Goal: Information Seeking & Learning: Learn about a topic

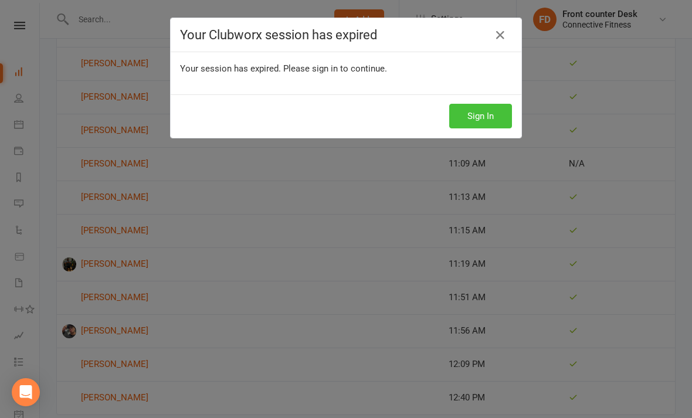
click at [506, 121] on button "Sign In" at bounding box center [480, 116] width 63 height 25
click at [499, 111] on button "Sign In" at bounding box center [480, 116] width 63 height 25
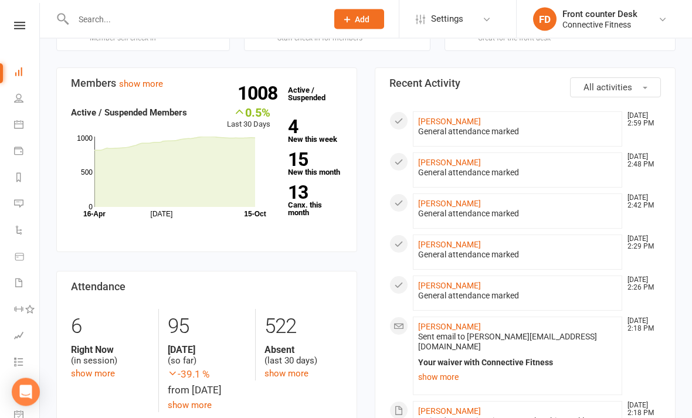
scroll to position [341, 0]
click at [105, 368] on link "show more" at bounding box center [93, 373] width 44 height 11
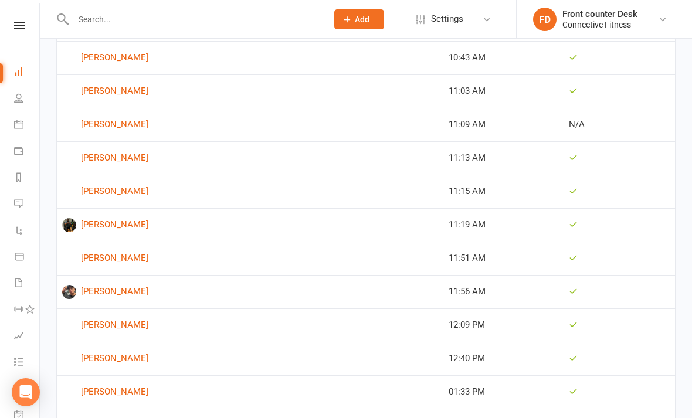
scroll to position [3286, 0]
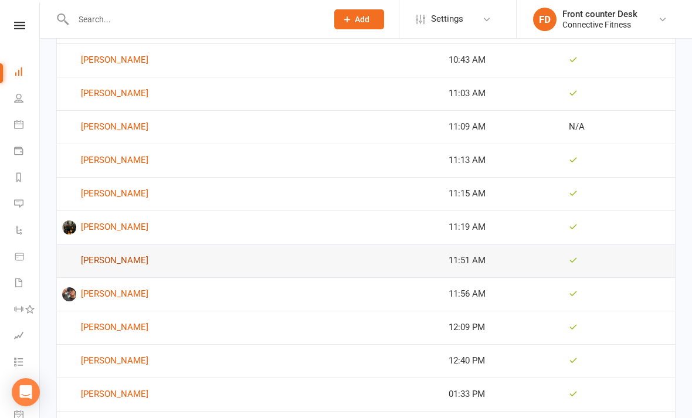
click at [130, 258] on link "[PERSON_NAME]" at bounding box center [250, 261] width 376 height 14
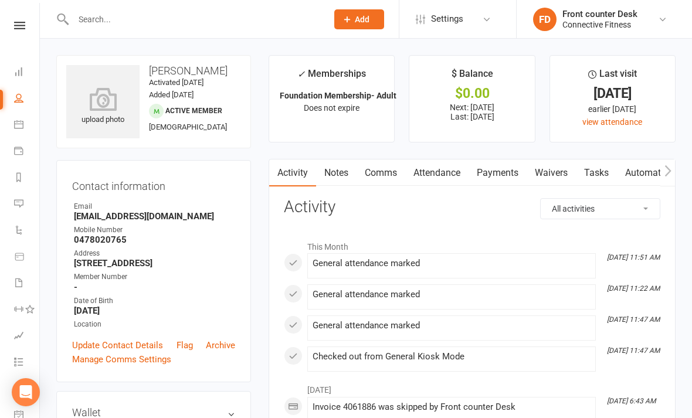
click at [112, 13] on input "text" at bounding box center [194, 19] width 249 height 16
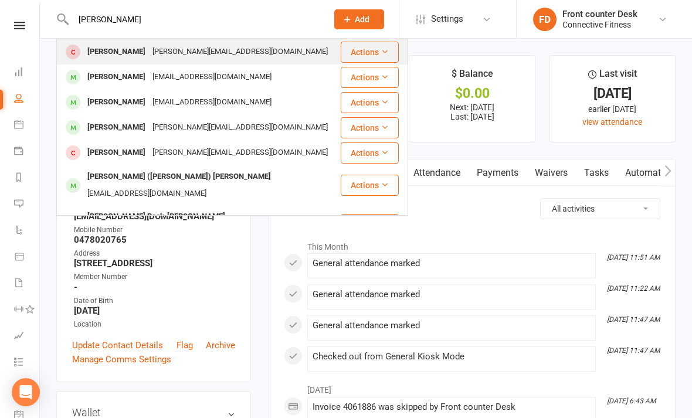
type input "[PERSON_NAME]"
click at [116, 55] on div "[PERSON_NAME]" at bounding box center [116, 51] width 65 height 17
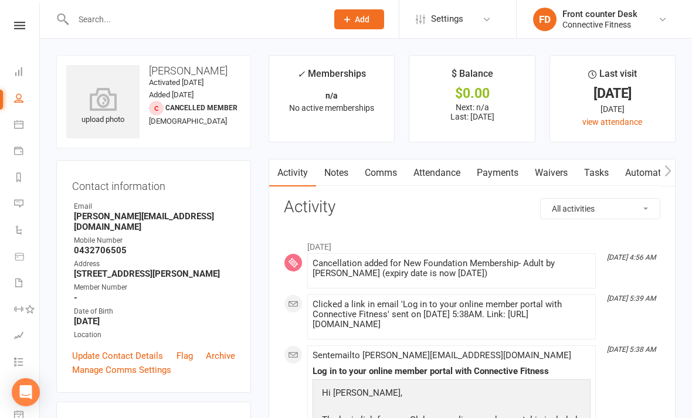
click at [31, 22] on link at bounding box center [20, 26] width 42 height 8
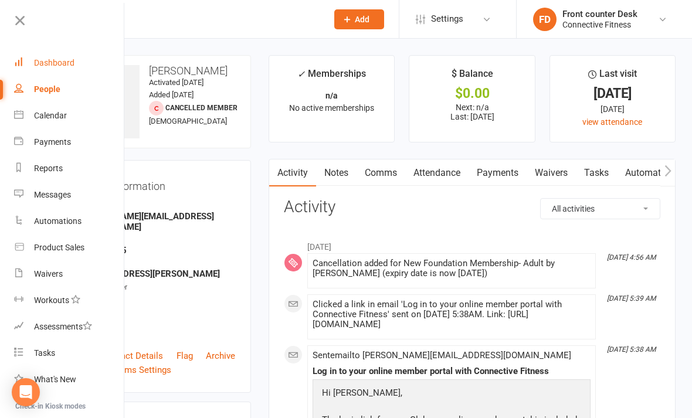
click at [65, 66] on div "Dashboard" at bounding box center [54, 62] width 40 height 9
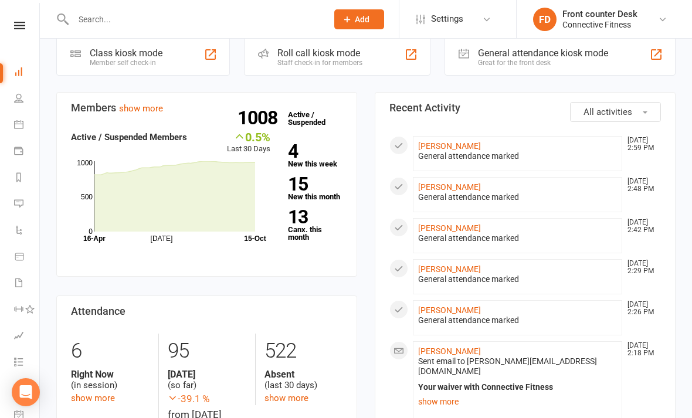
scroll to position [467, 0]
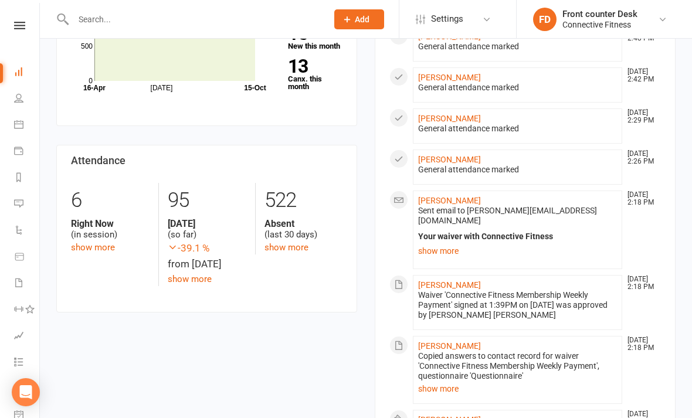
click at [113, 218] on div "Right Now (in session)" at bounding box center [110, 229] width 79 height 22
click at [102, 242] on link "show more" at bounding box center [93, 247] width 44 height 11
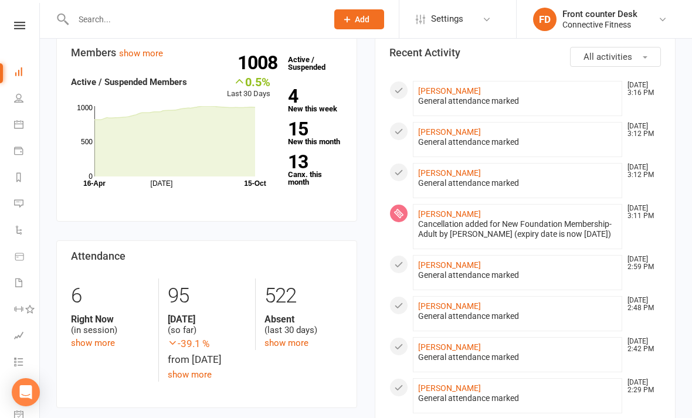
scroll to position [394, 0]
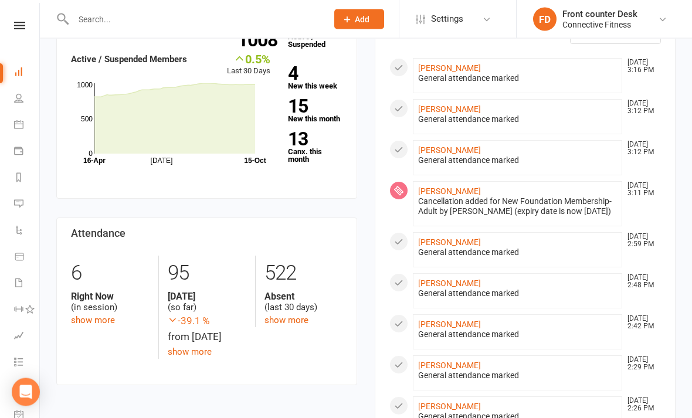
click at [96, 320] on div "6 Right Now (in session) show more 95 [DATE] (so far) -39.1 % from [DATE] show …" at bounding box center [206, 307] width 289 height 103
click at [105, 296] on div "Right Now (in session)" at bounding box center [110, 303] width 79 height 22
click at [122, 302] on div "6 Right Now (in session) show more" at bounding box center [110, 292] width 96 height 72
click at [111, 316] on link "show more" at bounding box center [93, 321] width 44 height 11
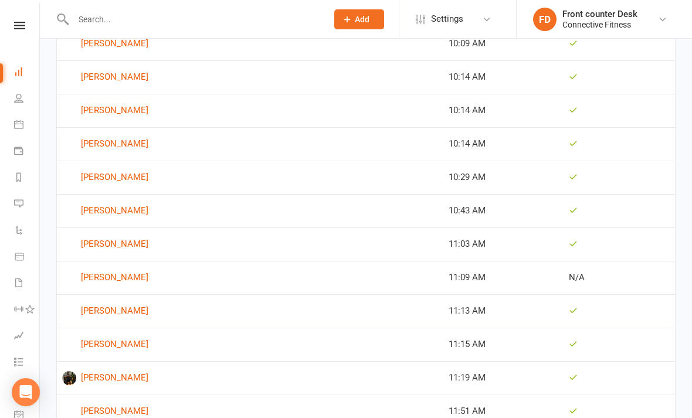
scroll to position [3650, 0]
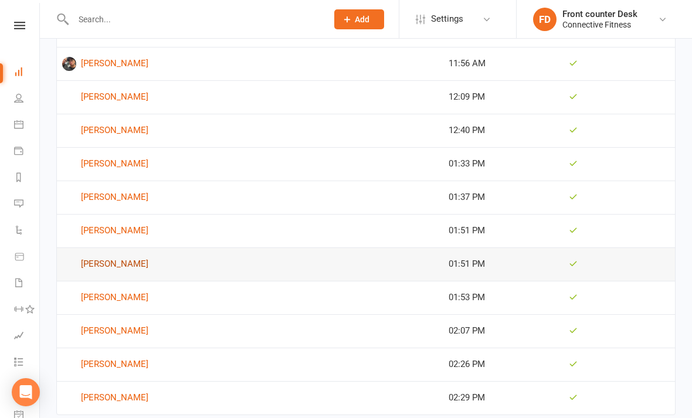
click at [132, 265] on link "[PERSON_NAME]" at bounding box center [250, 265] width 376 height 14
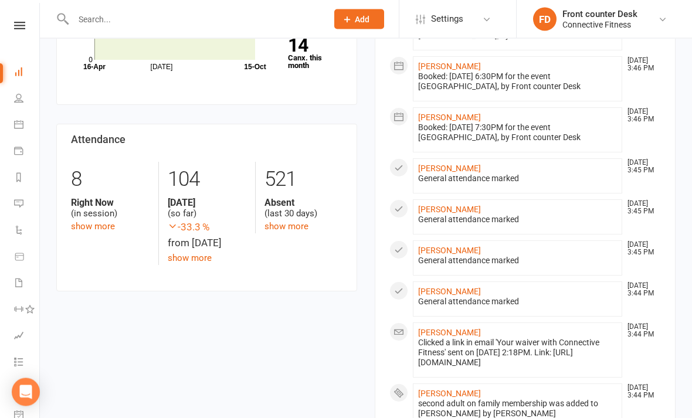
scroll to position [490, 0]
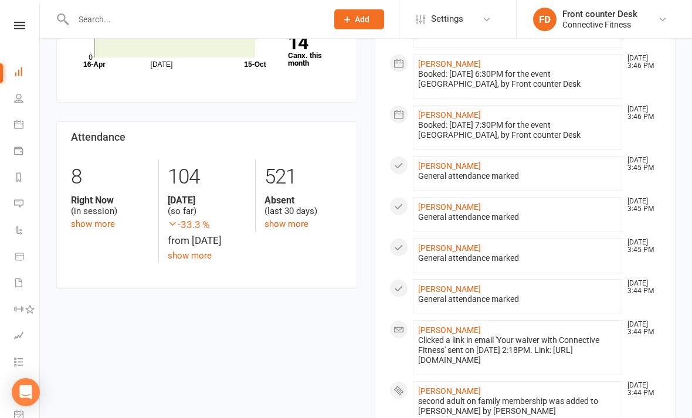
click at [96, 221] on div "8 Right Now (in session) show more 104 [DATE] (so far) -33.3 % from [DATE] show…" at bounding box center [206, 211] width 289 height 103
click at [87, 219] on link "show more" at bounding box center [93, 224] width 44 height 11
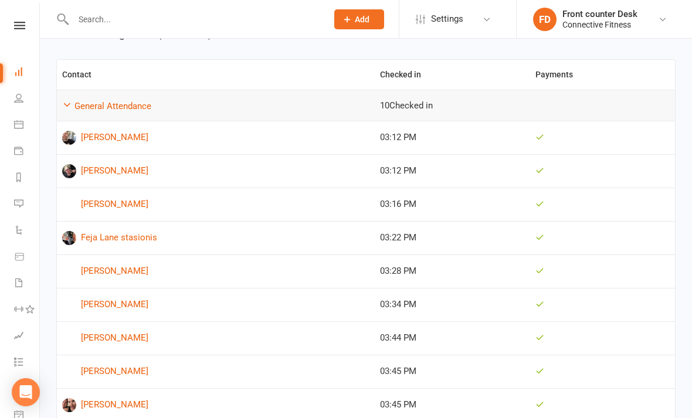
scroll to position [153, 0]
click at [97, 201] on link "[PERSON_NAME]" at bounding box center [215, 205] width 307 height 14
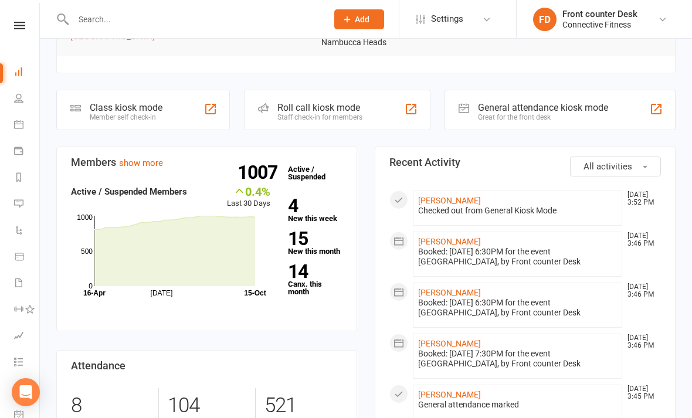
scroll to position [263, 0]
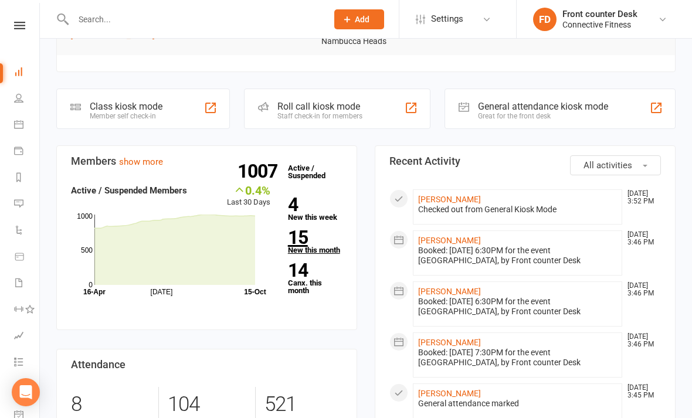
click at [339, 241] on link "15 New this month" at bounding box center [315, 241] width 55 height 25
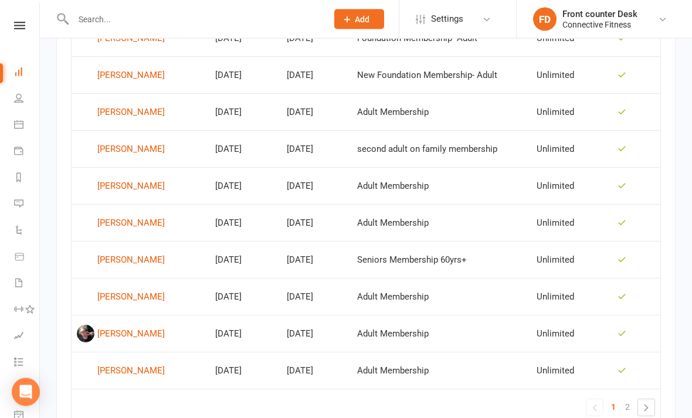
scroll to position [777, 0]
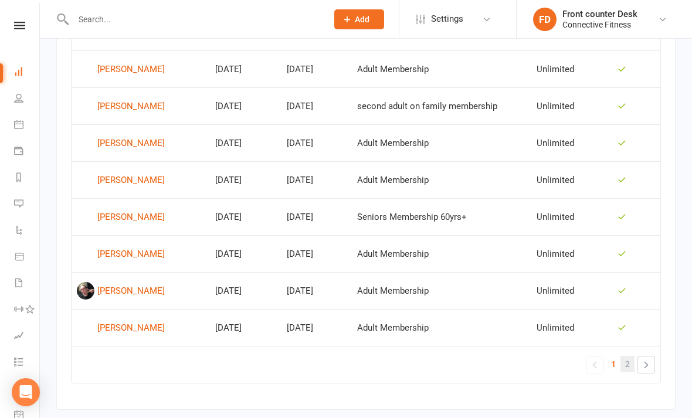
click at [630, 361] on span "2" at bounding box center [627, 364] width 5 height 16
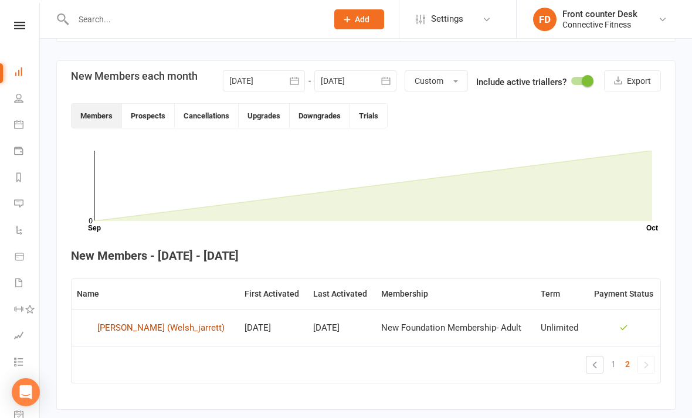
click at [171, 329] on div "[PERSON_NAME] (Welsh_jarrett)" at bounding box center [160, 328] width 127 height 18
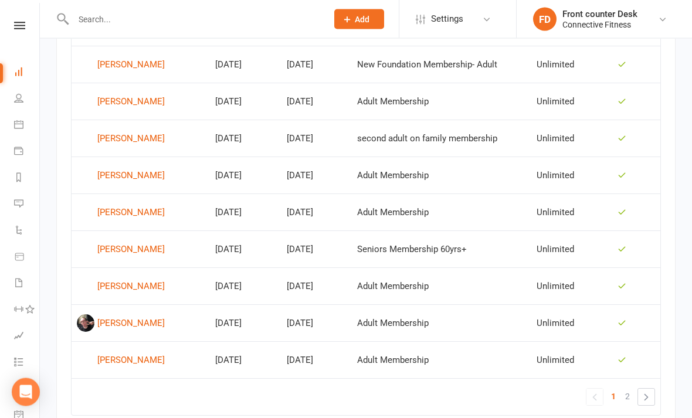
scroll to position [777, 0]
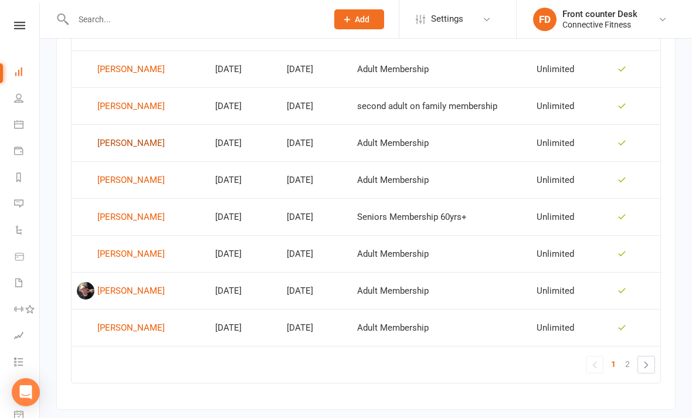
click at [114, 143] on div "[PERSON_NAME]" at bounding box center [130, 143] width 67 height 18
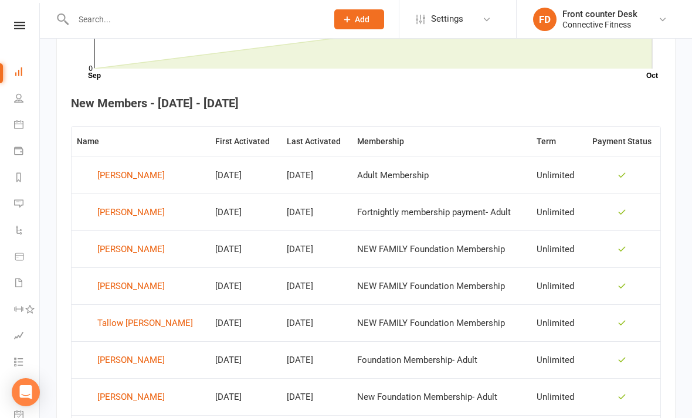
scroll to position [424, 0]
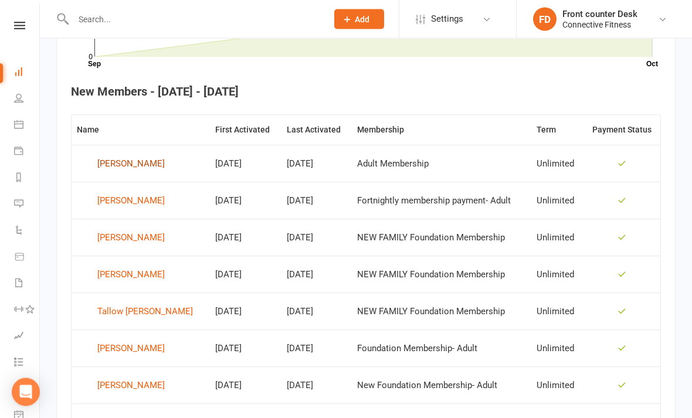
click at [119, 165] on div "[PERSON_NAME]" at bounding box center [130, 164] width 67 height 18
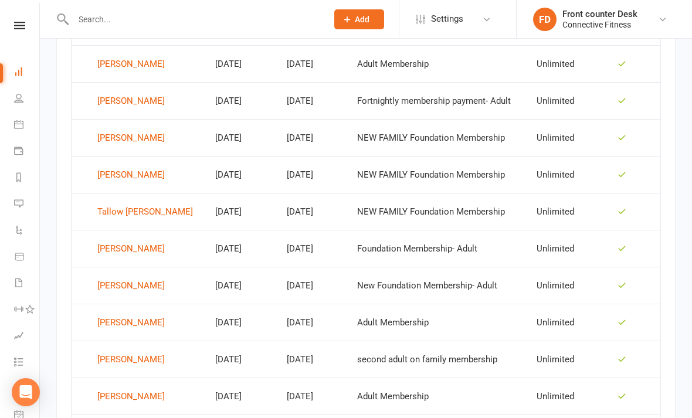
scroll to position [524, 0]
click at [110, 289] on div "[PERSON_NAME]" at bounding box center [130, 286] width 67 height 18
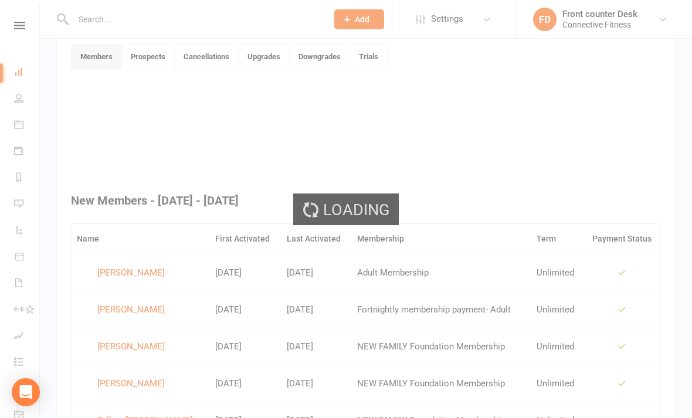
scroll to position [304, 0]
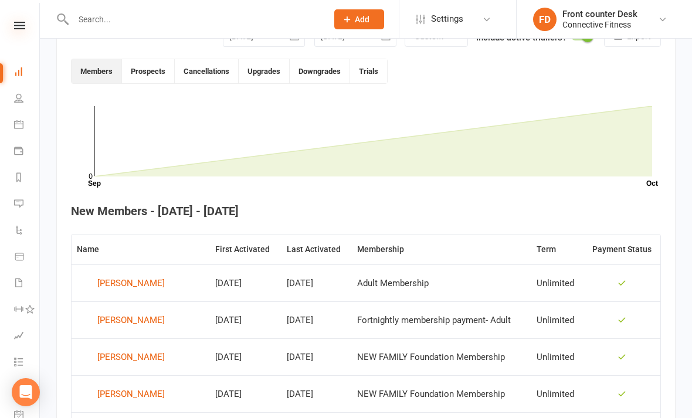
click at [21, 22] on icon at bounding box center [19, 26] width 11 height 8
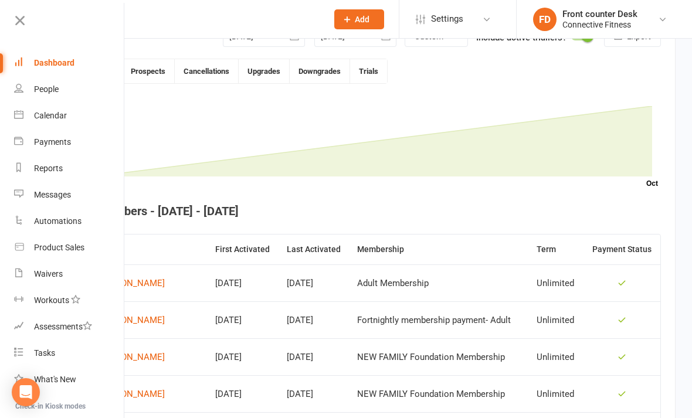
click at [60, 62] on div "Dashboard" at bounding box center [54, 62] width 40 height 9
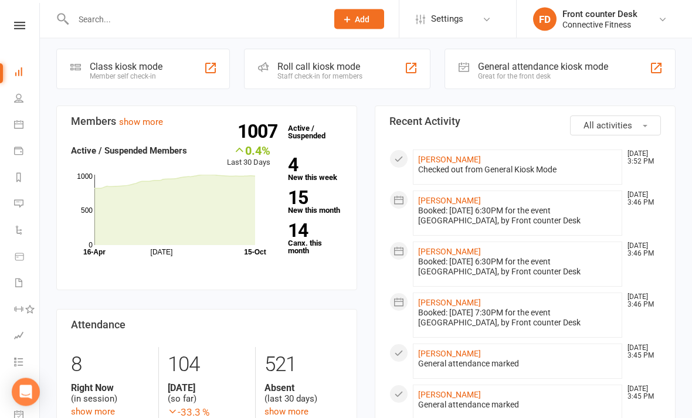
scroll to position [329, 0]
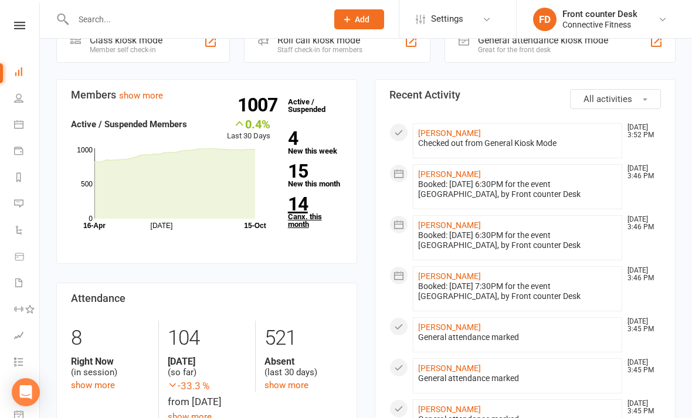
click at [296, 204] on link "14 Canx. this month" at bounding box center [315, 211] width 55 height 33
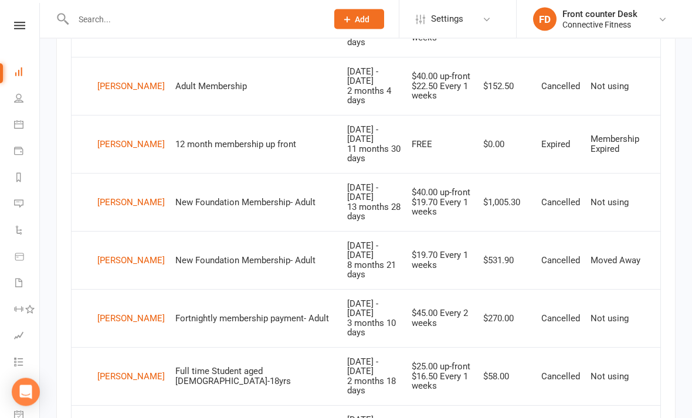
scroll to position [578, 0]
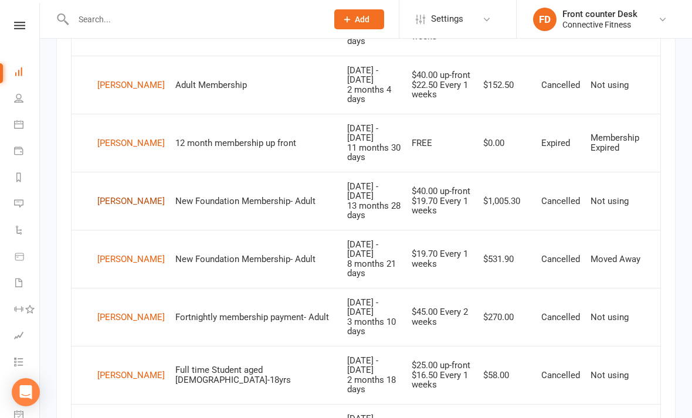
click at [122, 192] on div "[PERSON_NAME]" at bounding box center [130, 201] width 67 height 18
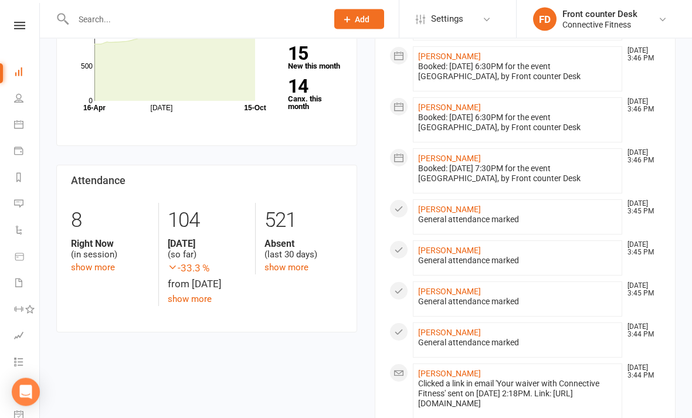
scroll to position [448, 0]
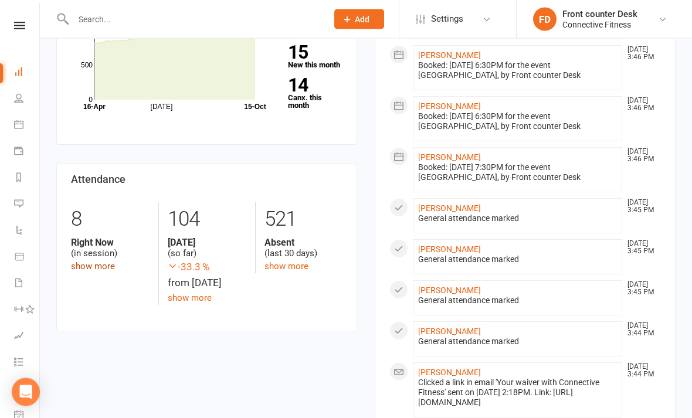
click at [100, 262] on link "show more" at bounding box center [93, 267] width 44 height 11
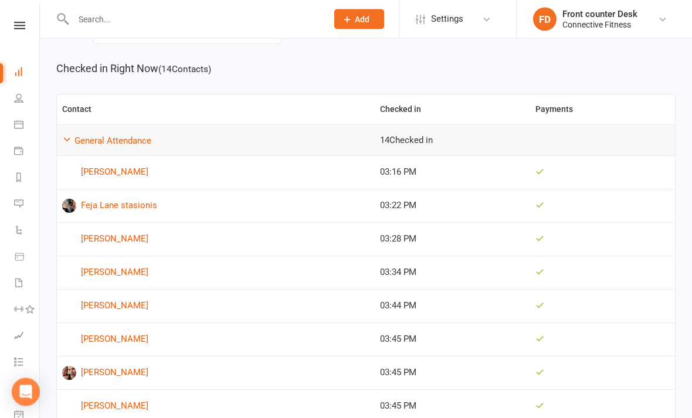
scroll to position [91, 0]
